Goal: Check status: Check status

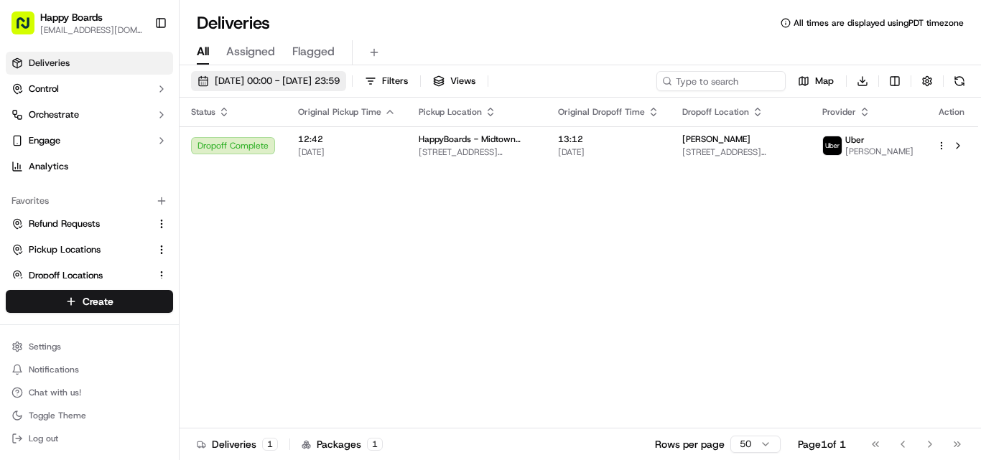
click at [340, 80] on span "[DATE] 00:00 - [DATE] 23:59" at bounding box center [277, 81] width 125 height 13
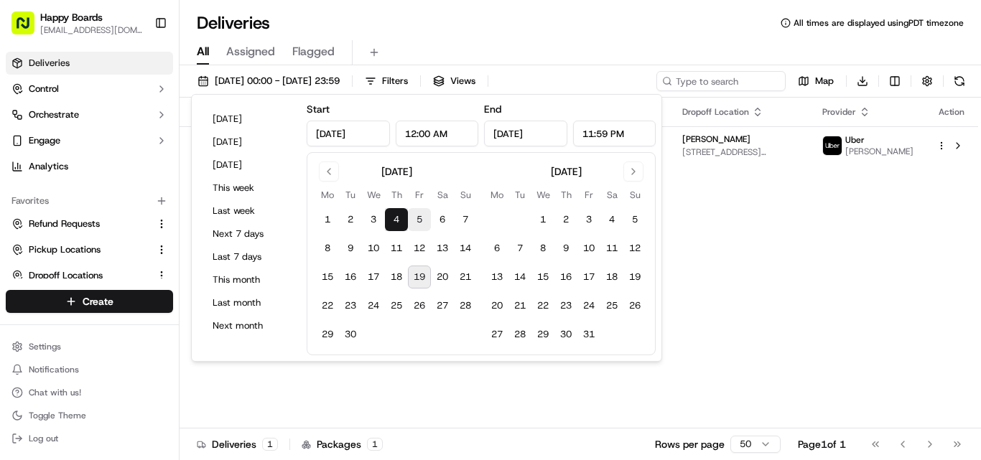
click at [427, 225] on button "5" at bounding box center [419, 219] width 23 height 23
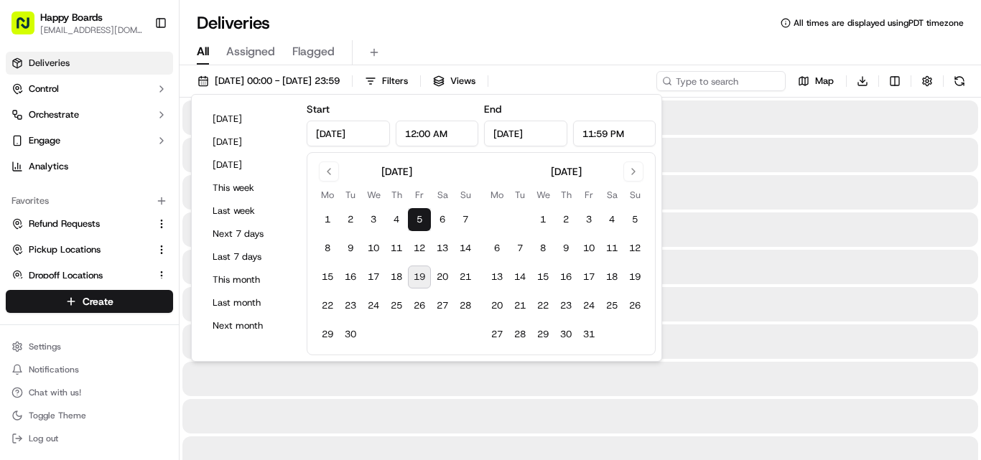
type input "[DATE]"
click at [427, 225] on button "5" at bounding box center [419, 219] width 23 height 23
click at [582, 40] on div "All Assigned Flagged" at bounding box center [581, 49] width 802 height 31
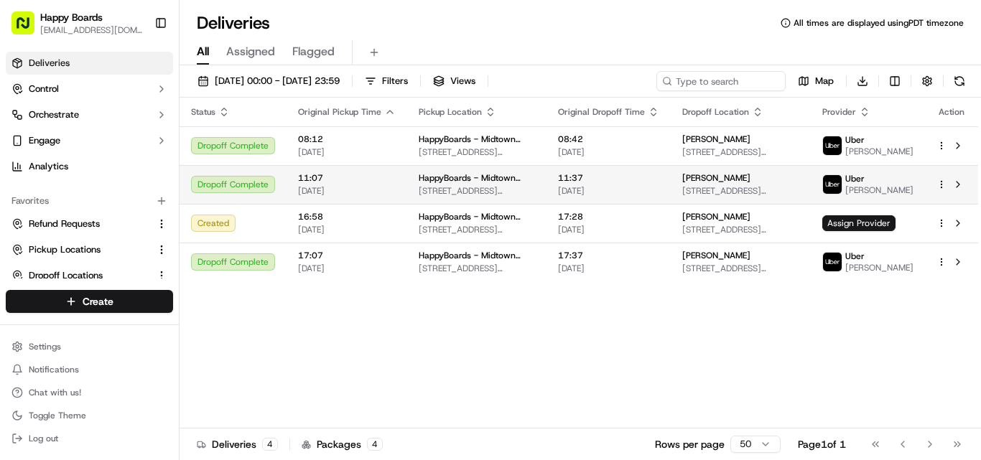
click at [653, 190] on span "[DATE]" at bounding box center [608, 190] width 101 height 11
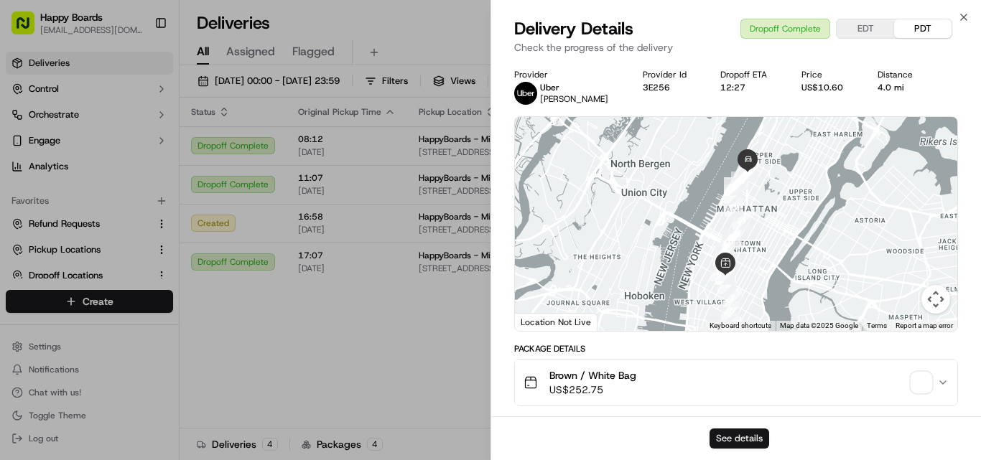
click at [712, 443] on button "See details" at bounding box center [740, 439] width 60 height 20
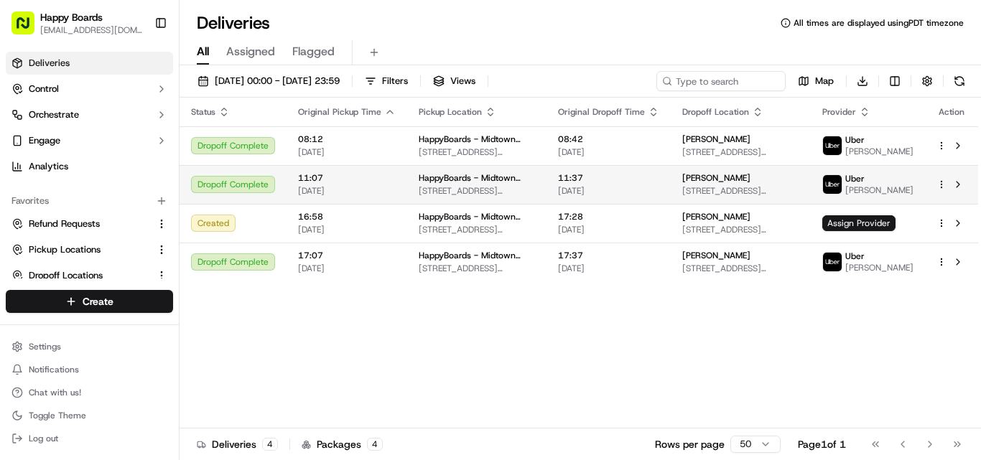
click at [698, 185] on div "[PERSON_NAME] [STREET_ADDRESS][US_STATE]" at bounding box center [740, 184] width 117 height 24
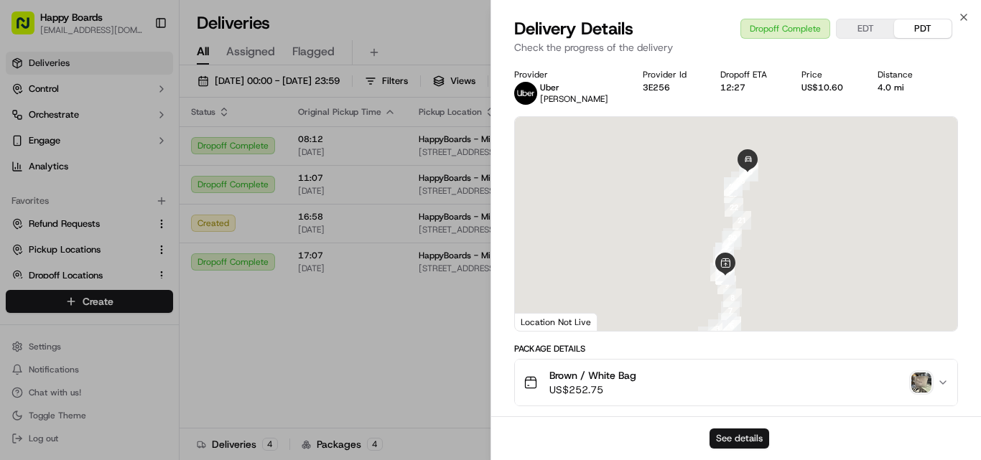
click at [734, 442] on button "See details" at bounding box center [740, 439] width 60 height 20
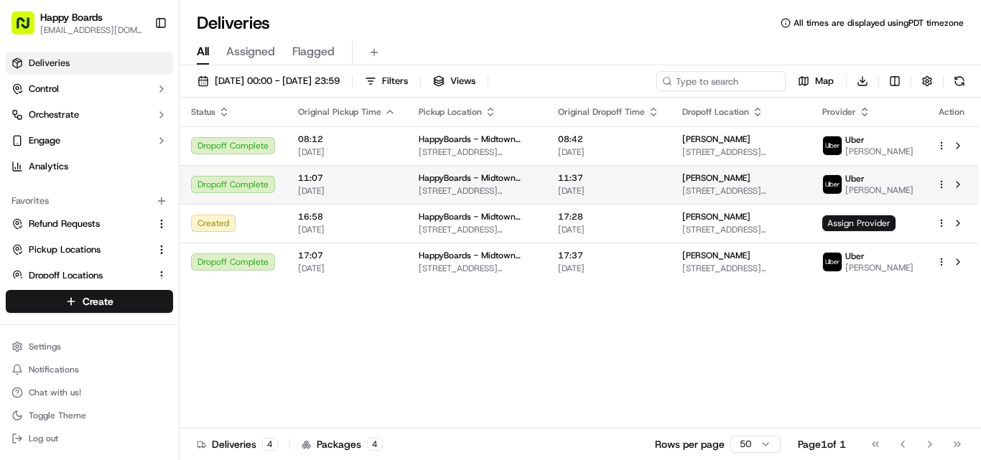
click at [688, 185] on div "[PERSON_NAME] [STREET_ADDRESS][US_STATE]" at bounding box center [740, 184] width 117 height 24
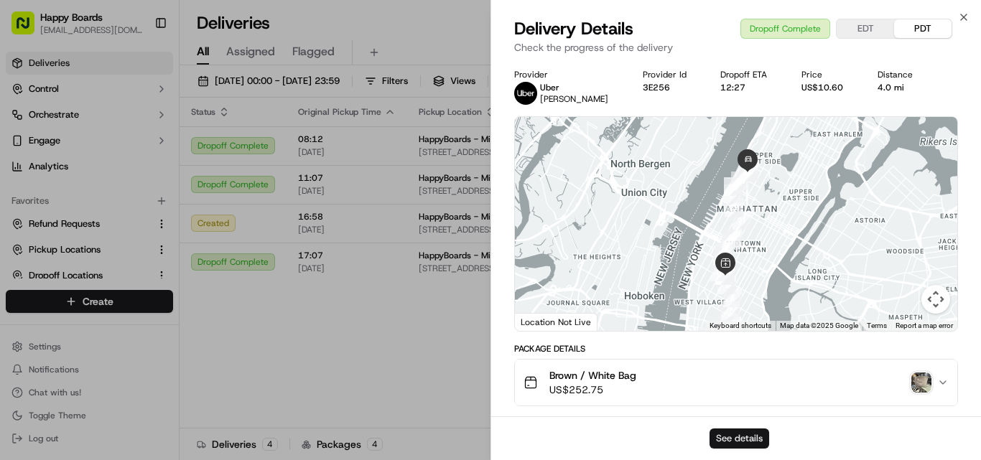
click at [733, 440] on button "See details" at bounding box center [740, 439] width 60 height 20
click at [947, 383] on icon "button" at bounding box center [942, 382] width 11 height 11
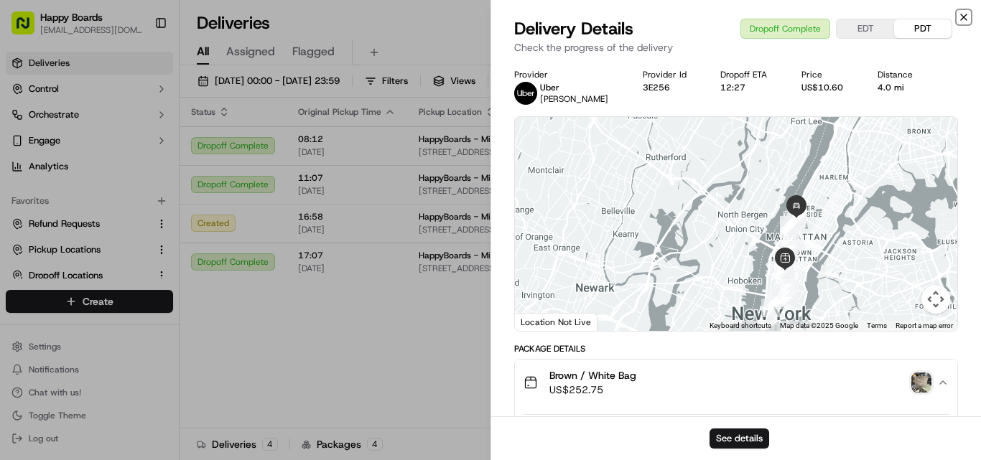
click at [960, 19] on icon "button" at bounding box center [963, 16] width 11 height 11
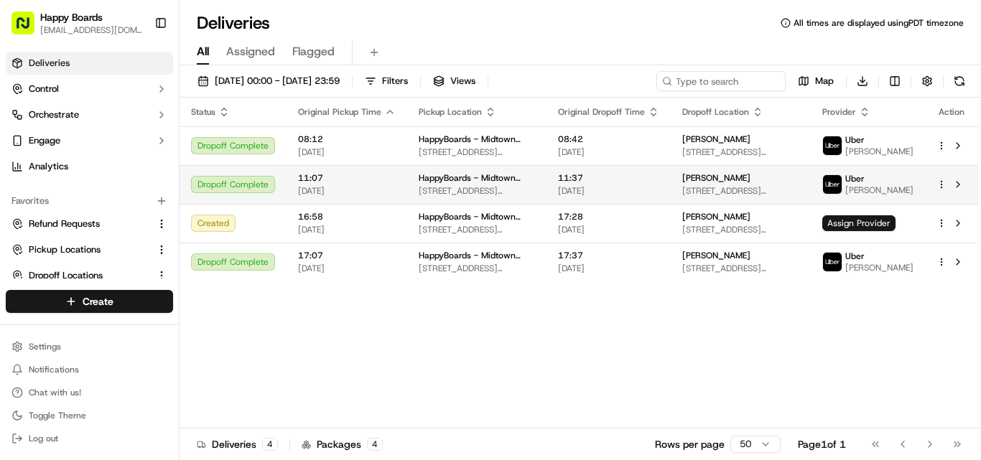
click at [659, 183] on span "11:37" at bounding box center [608, 177] width 101 height 11
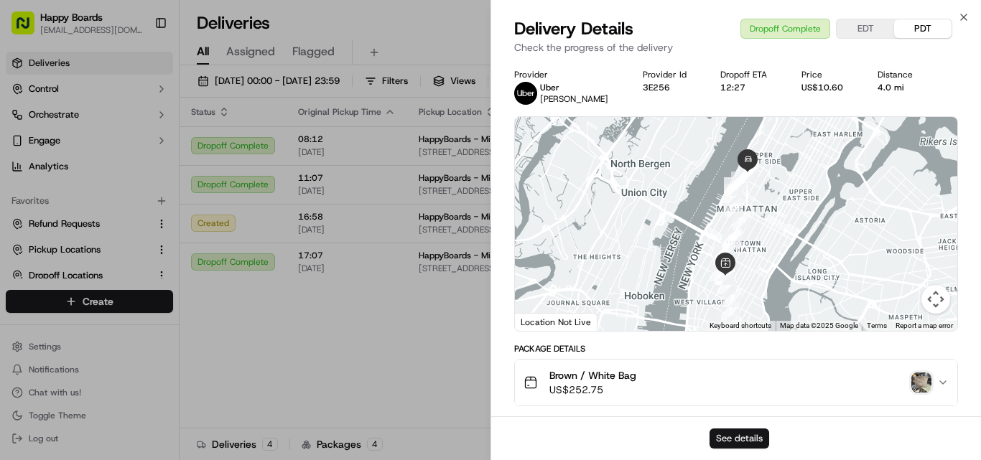
click at [731, 438] on button "See details" at bounding box center [740, 439] width 60 height 20
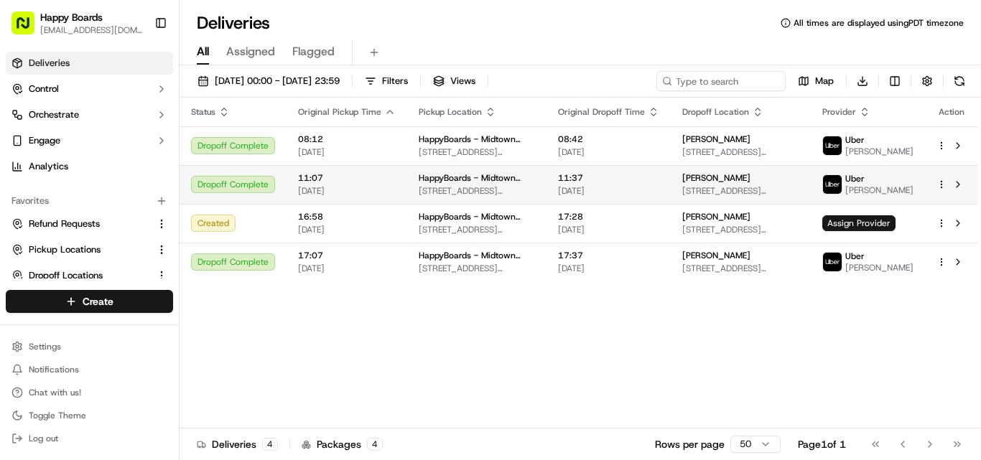
click at [469, 185] on div "HappyBoards - Midtown New [STREET_ADDRESS][US_STATE]" at bounding box center [477, 184] width 116 height 24
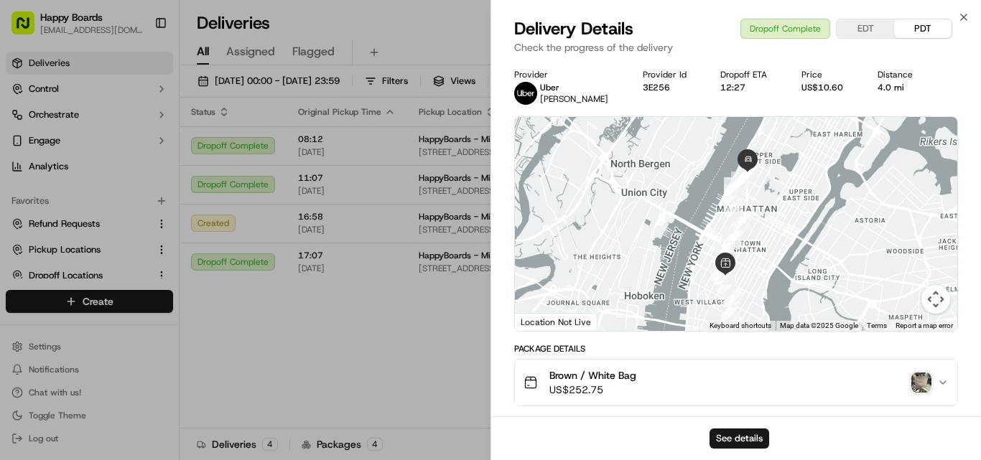
click at [940, 380] on icon "button" at bounding box center [942, 382] width 11 height 11
